Goal: Information Seeking & Learning: Learn about a topic

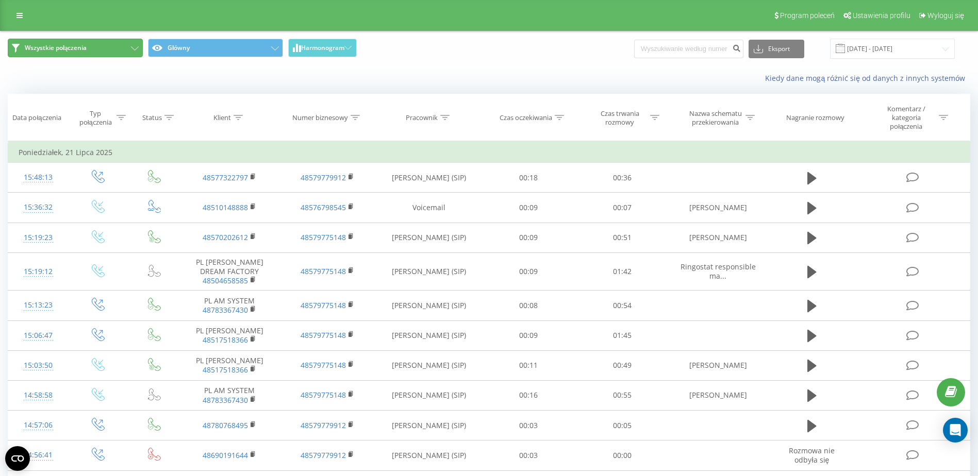
click at [104, 47] on button "Wszystkie połączenia" at bounding box center [75, 48] width 135 height 19
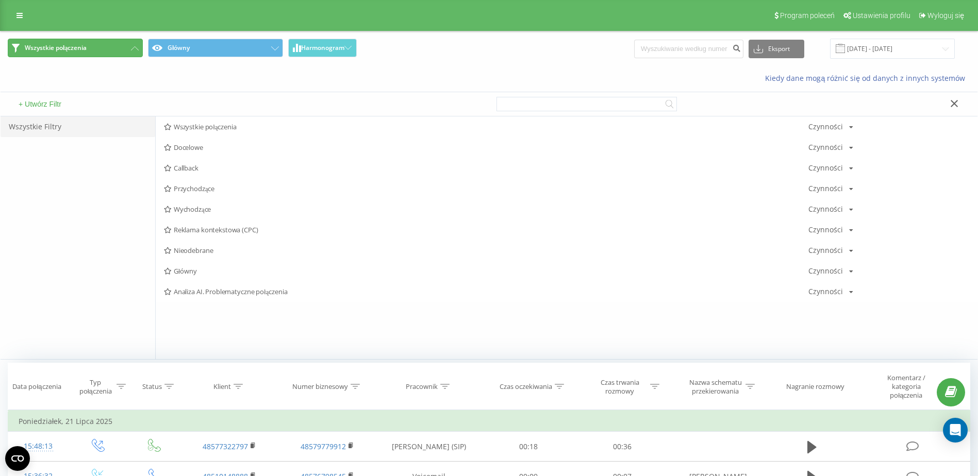
click at [104, 47] on button "Wszystkie połączenia" at bounding box center [75, 48] width 135 height 19
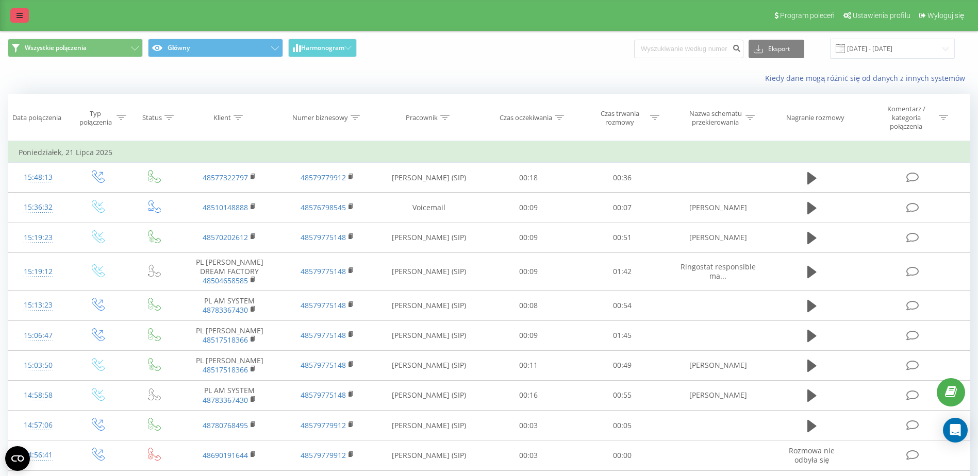
click at [24, 18] on link at bounding box center [19, 15] width 19 height 14
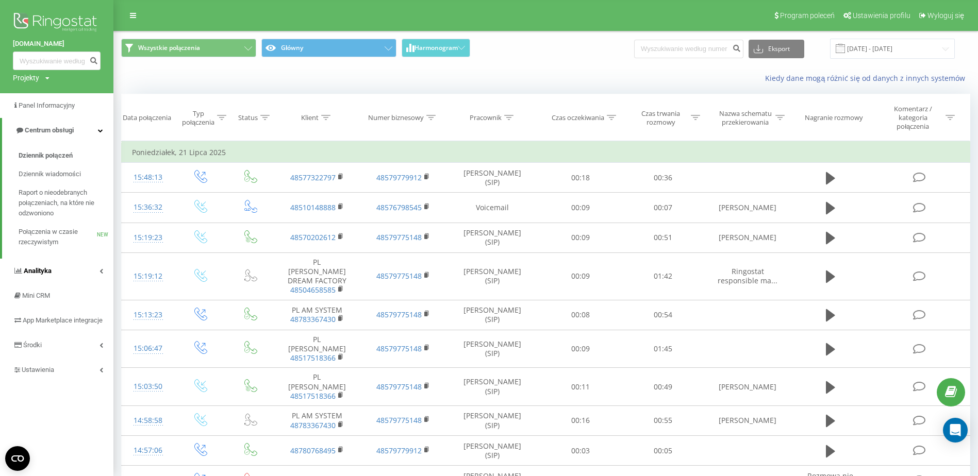
click at [104, 272] on link "Analityka" at bounding box center [56, 271] width 113 height 25
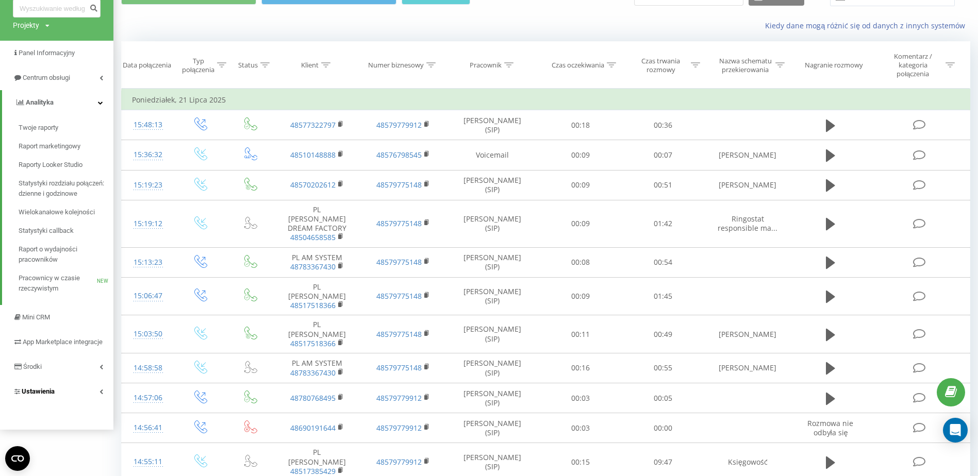
scroll to position [52, 0]
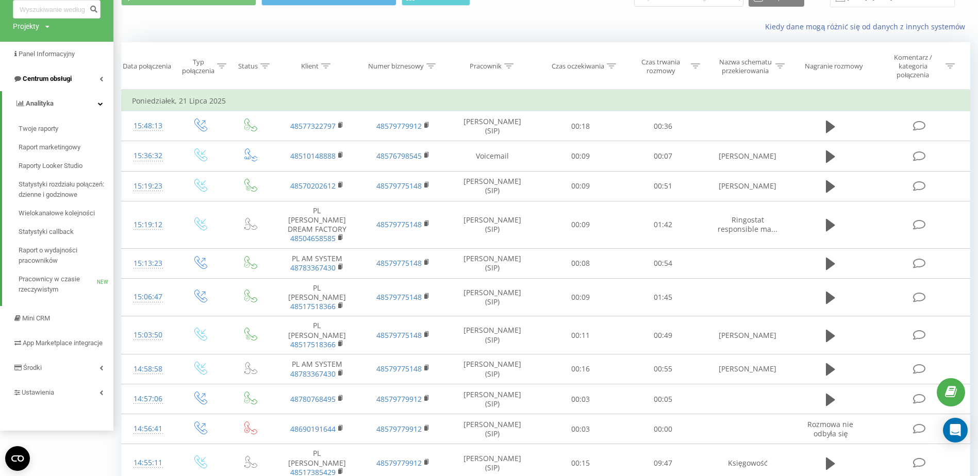
click at [88, 79] on link "Centrum obsługi" at bounding box center [56, 79] width 113 height 25
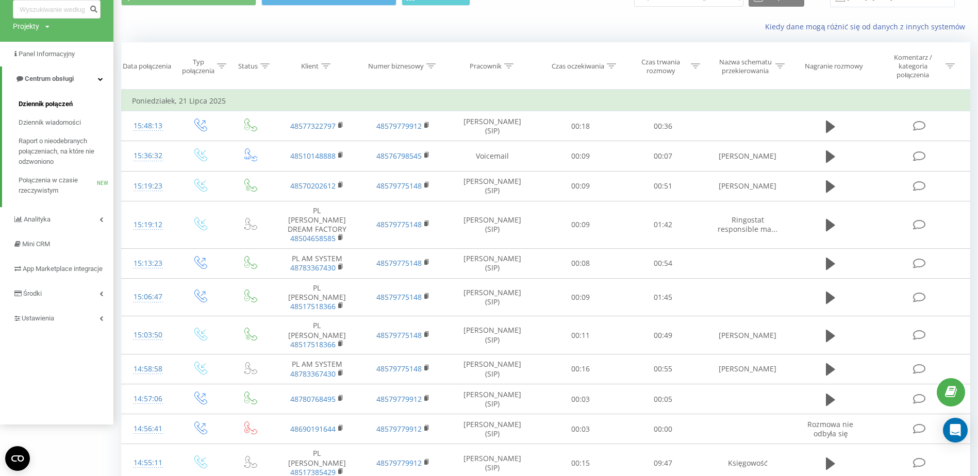
click at [57, 102] on span "Dziennik połączeń" at bounding box center [46, 104] width 54 height 10
click at [39, 183] on span "Połączenia w czasie rzeczywistym" at bounding box center [58, 185] width 78 height 21
click at [53, 107] on span "Dziennik połączeń" at bounding box center [46, 104] width 54 height 10
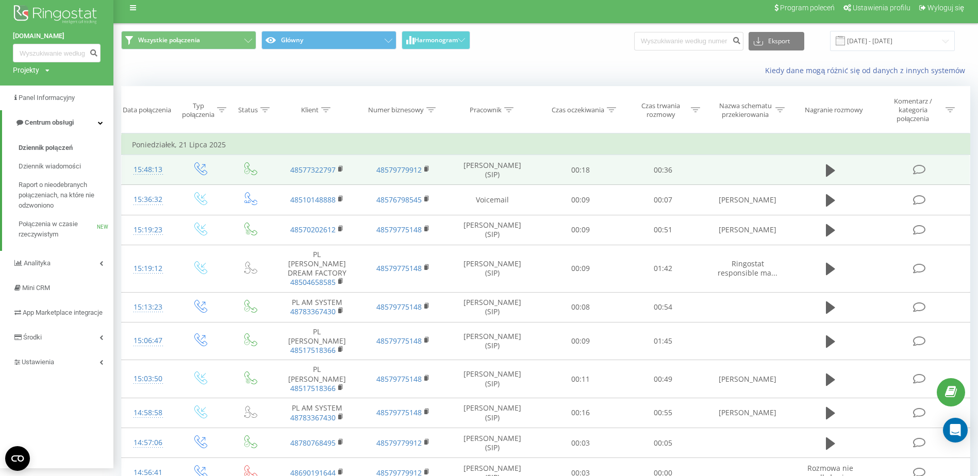
scroll to position [0, 0]
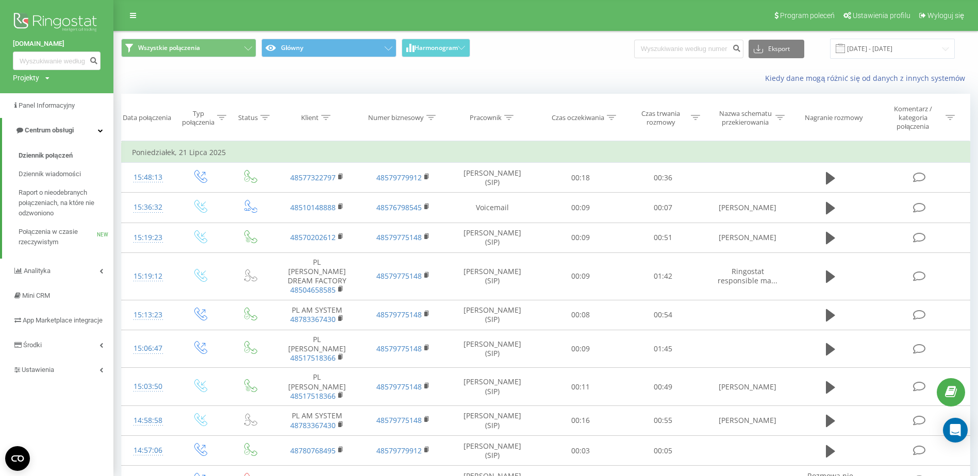
click at [504, 60] on div "Wszystkie połączenia Główny Harmonogram Eksport .csv .xls .xlsx [DATE] - [DATE]" at bounding box center [546, 48] width 864 height 35
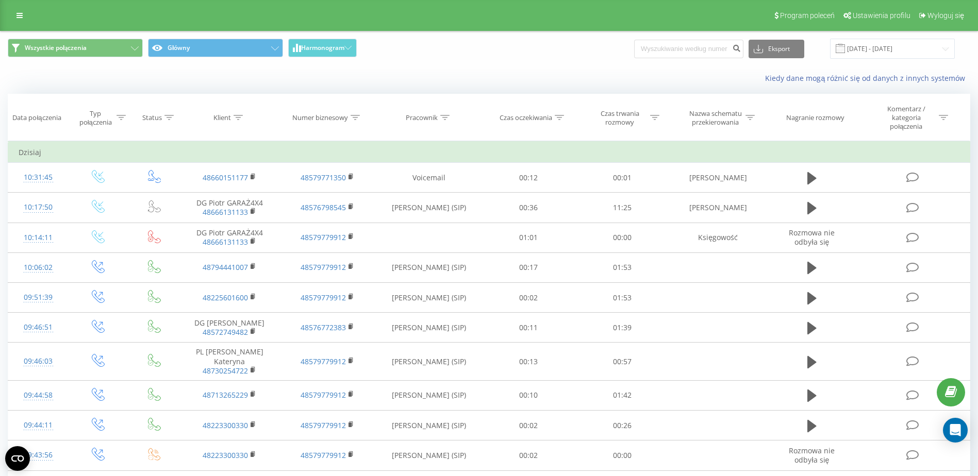
click at [16, 15] on link at bounding box center [19, 15] width 19 height 14
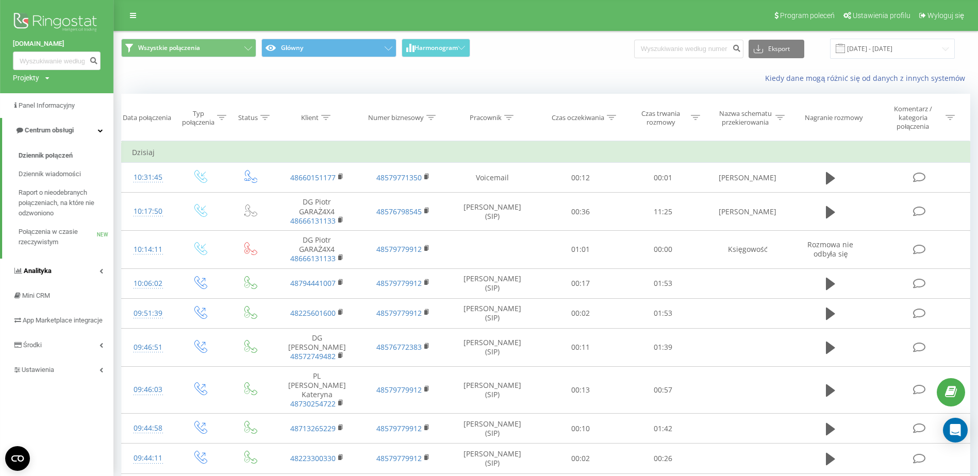
click at [100, 269] on icon at bounding box center [102, 271] width 4 height 5
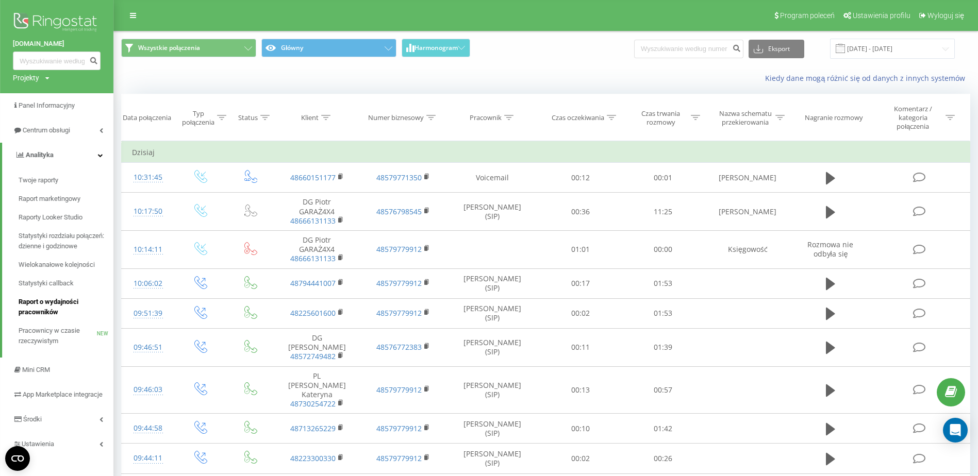
click at [60, 309] on span "Raport o wydajności pracowników" at bounding box center [64, 307] width 90 height 21
click at [51, 283] on span "Statystyki callback" at bounding box center [47, 283] width 56 height 10
click at [63, 219] on span "Raporty Looker Studio" at bounding box center [51, 217] width 65 height 10
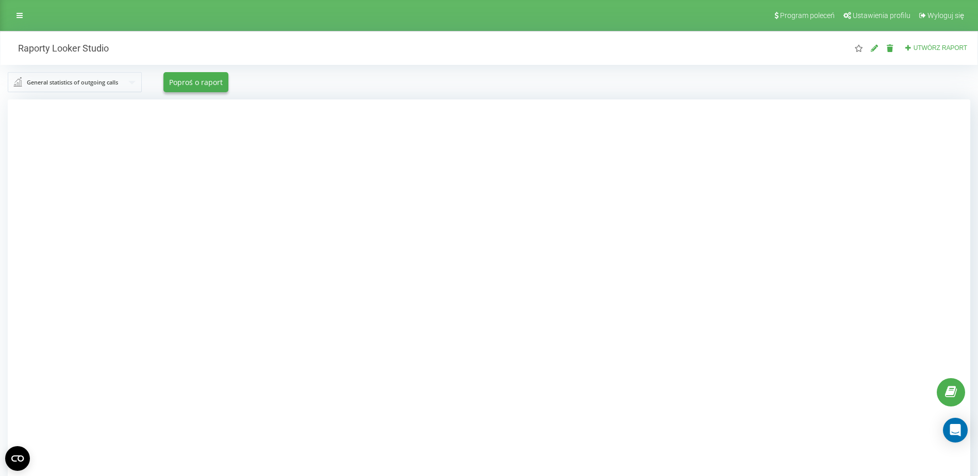
click at [793, 167] on div at bounding box center [489, 338] width 963 height 476
click at [834, 147] on div at bounding box center [489, 338] width 963 height 476
